Goal: Task Accomplishment & Management: Use online tool/utility

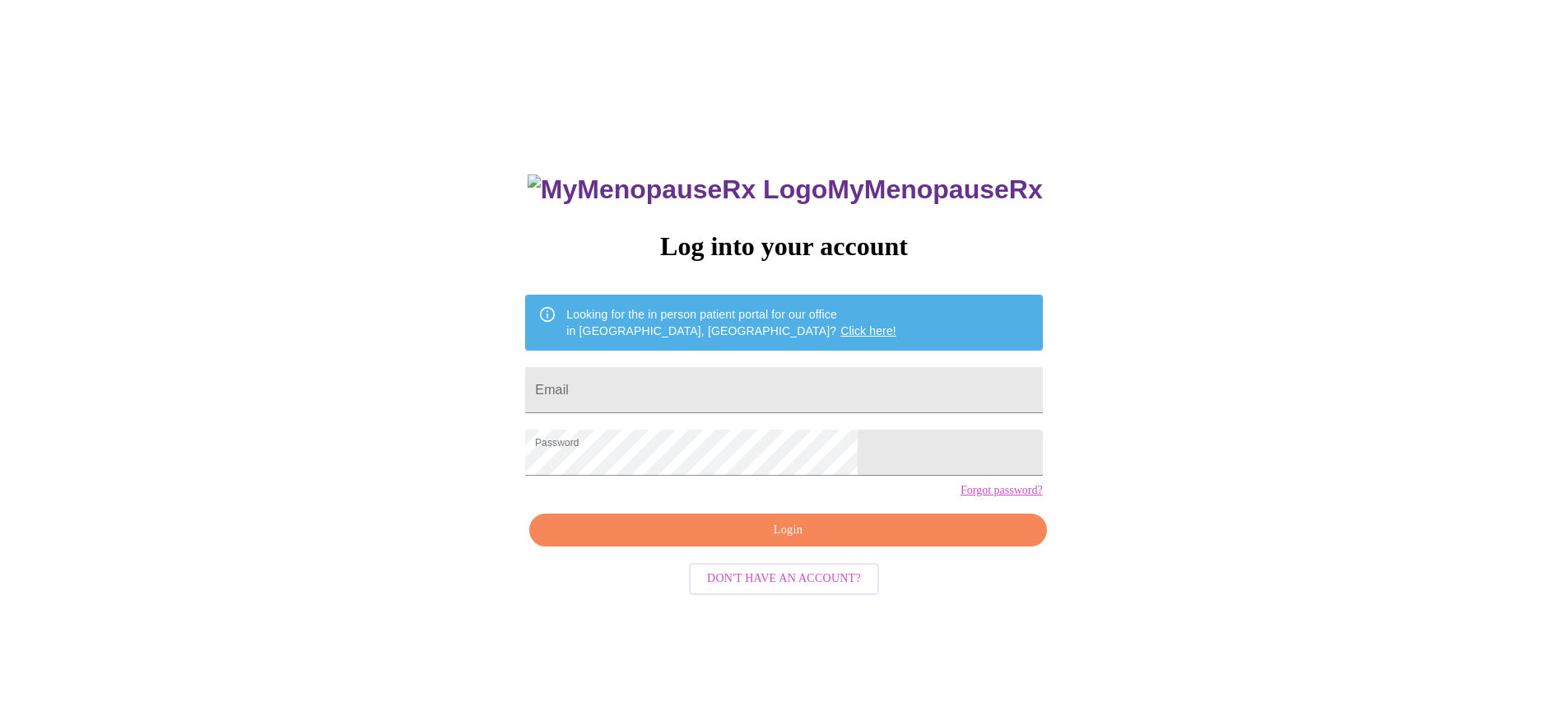
click at [793, 541] on span "Login" at bounding box center [787, 530] width 479 height 21
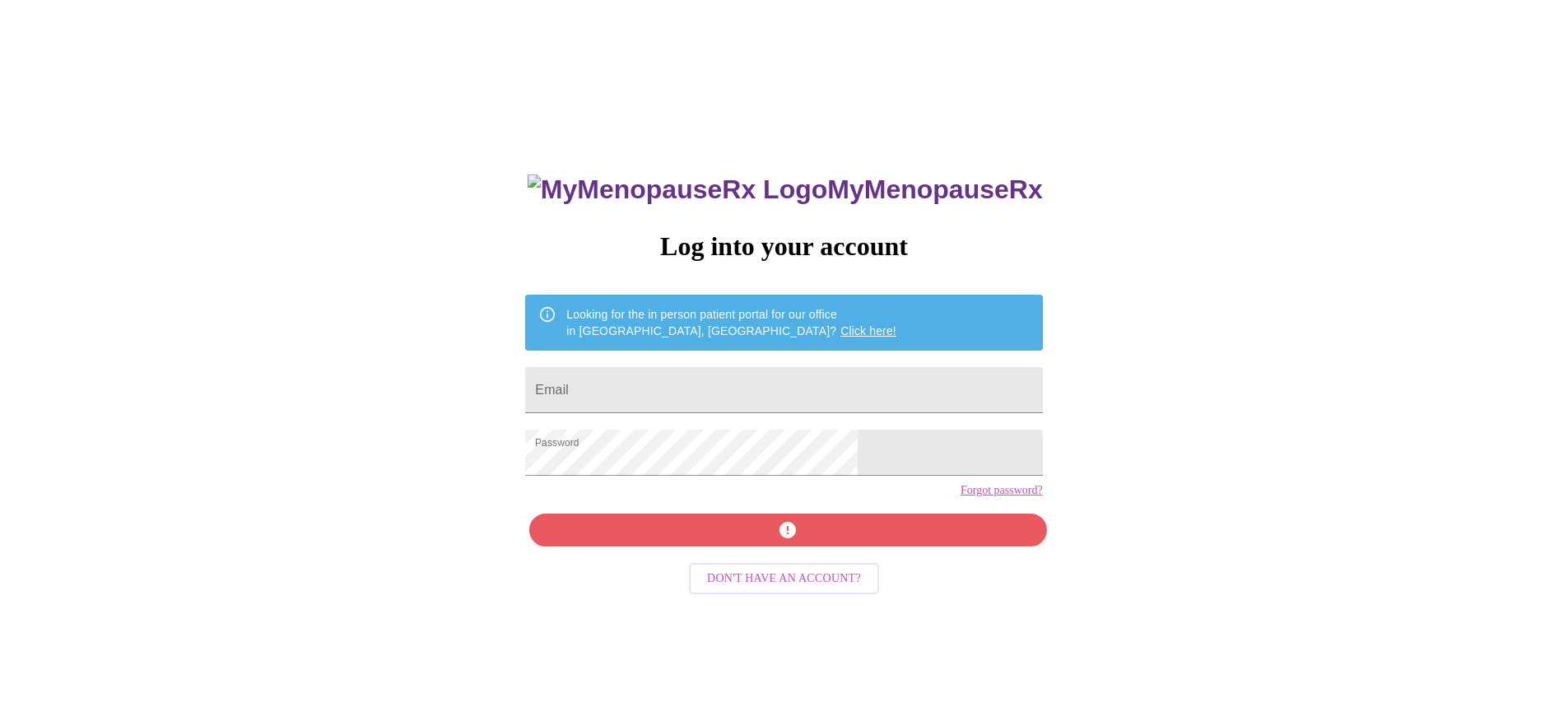
click at [815, 555] on div "MyMenopauseRx Log into your account Looking for the in person patient portal fo…" at bounding box center [784, 501] width 550 height 707
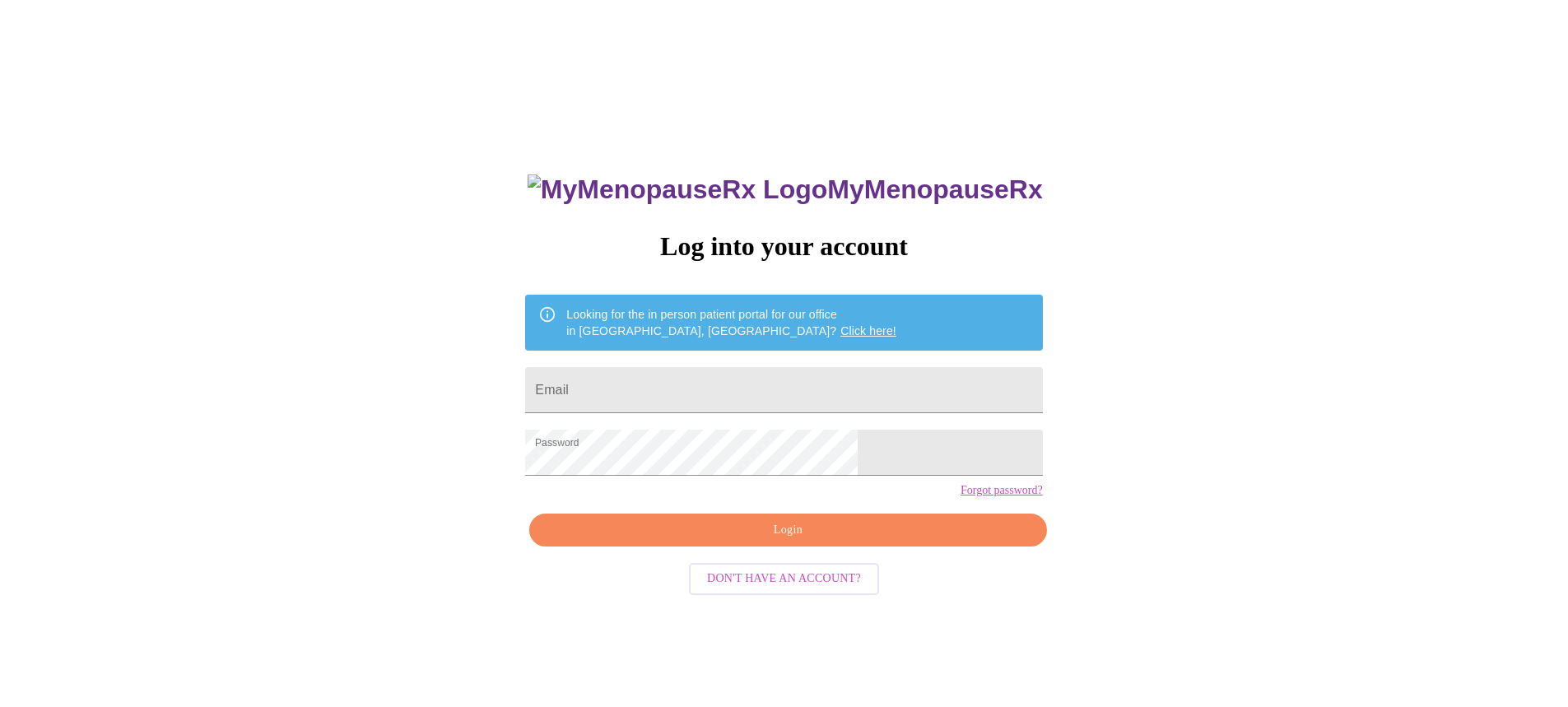
click at [840, 325] on link "Click here!" at bounding box center [868, 331] width 56 height 14
click at [799, 369] on input "Email" at bounding box center [783, 390] width 517 height 46
type input "[EMAIL_ADDRESS][DOMAIN_NAME]"
click at [830, 541] on span "Login" at bounding box center [787, 530] width 479 height 21
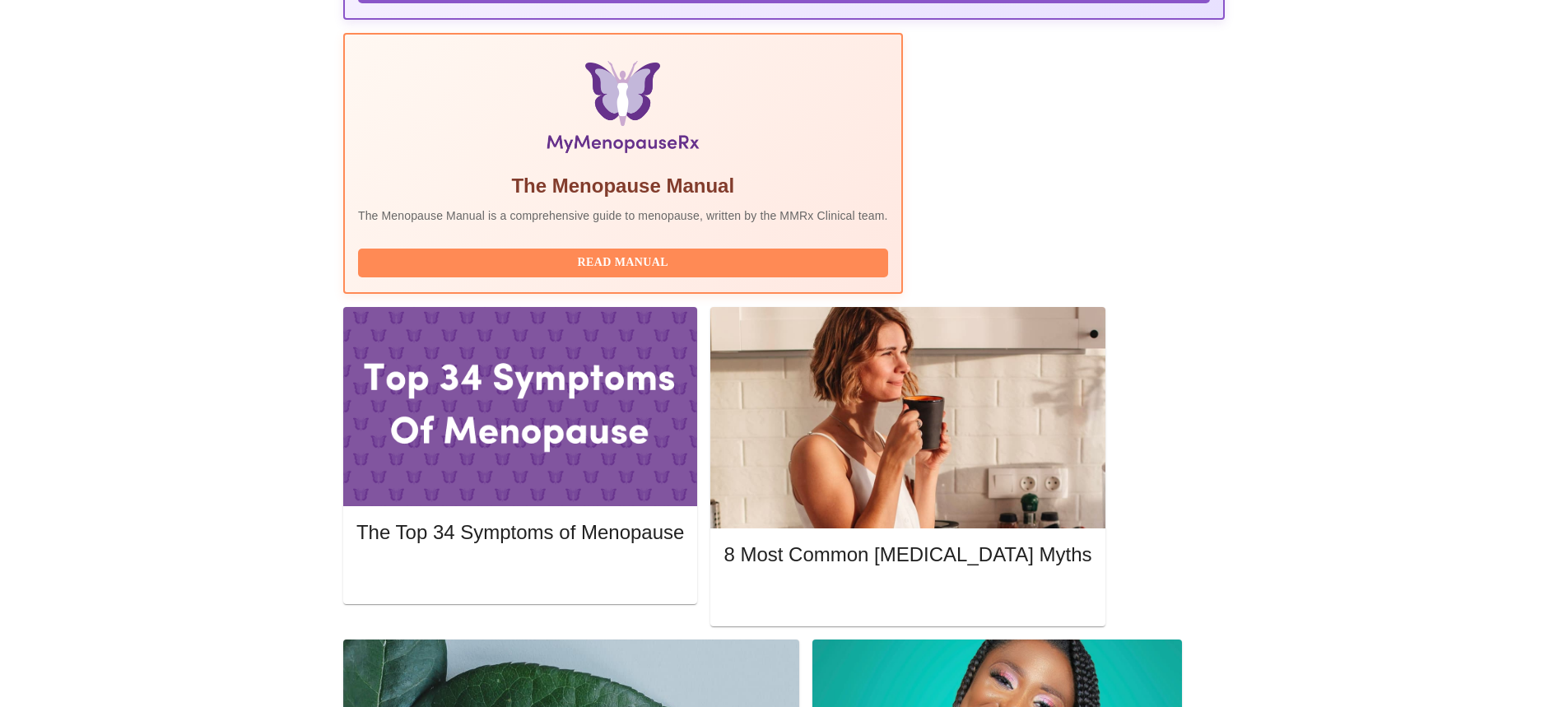
scroll to position [411, 0]
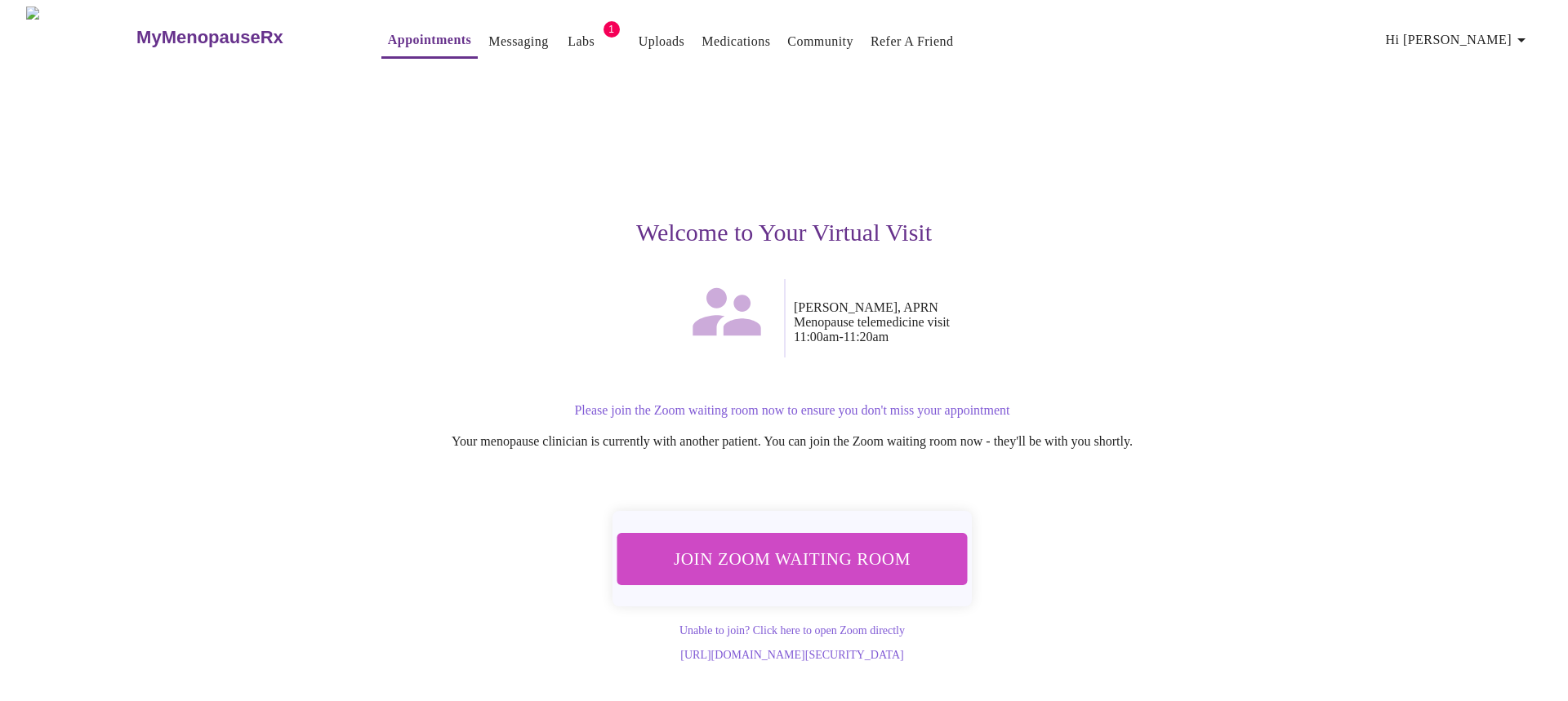
click at [830, 550] on span "Join Zoom Waiting Room" at bounding box center [792, 559] width 322 height 32
